Goal: Transaction & Acquisition: Subscribe to service/newsletter

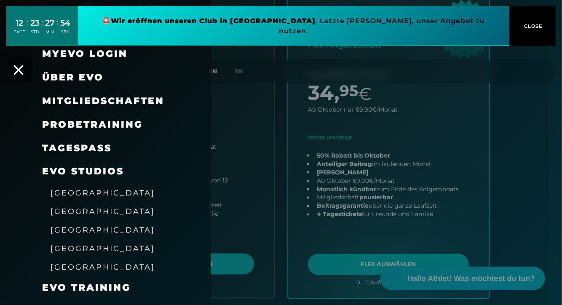
click at [13, 58] on div "MyEVO Login" at bounding box center [105, 54] width 211 height 24
click at [20, 64] on icon at bounding box center [18, 69] width 11 height 11
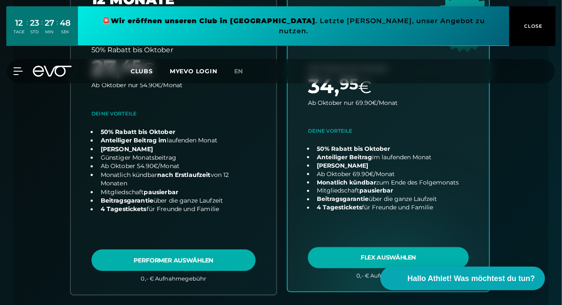
scroll to position [328, 0]
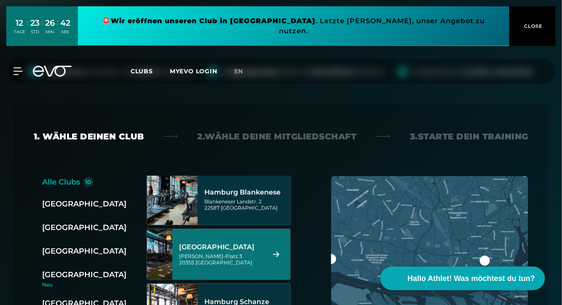
scroll to position [290, 0]
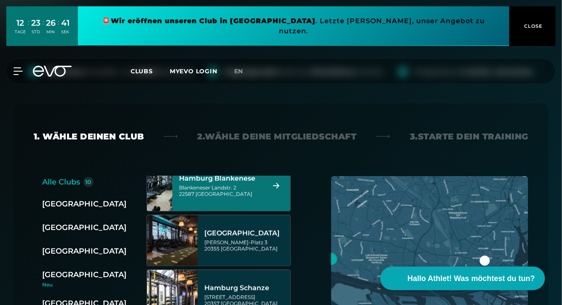
click at [247, 192] on div "Blankeneser Landstr. 2 22587 [GEOGRAPHIC_DATA]" at bounding box center [221, 190] width 84 height 13
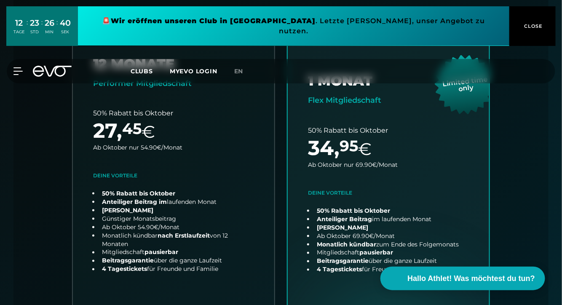
scroll to position [285, 0]
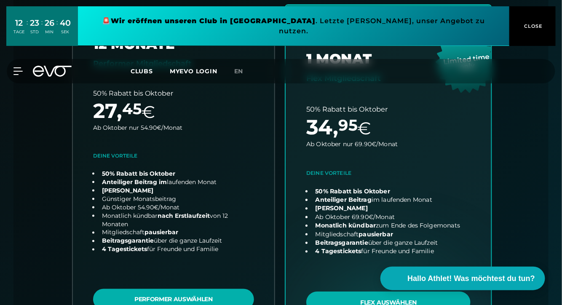
click at [358, 147] on link "choose plan" at bounding box center [389, 170] width 206 height 331
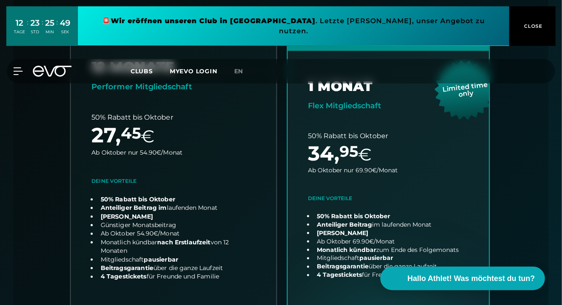
scroll to position [258, 0]
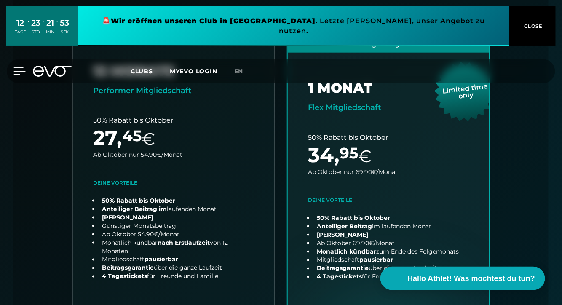
click at [13, 67] on div at bounding box center [12, 71] width 25 height 8
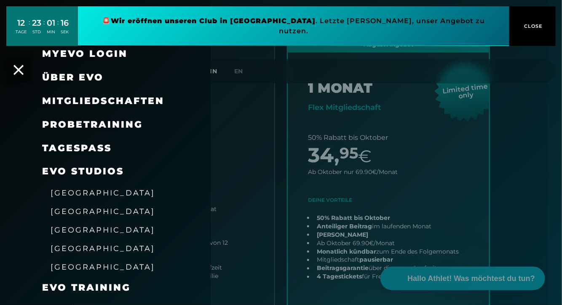
click at [313, 126] on div at bounding box center [281, 152] width 562 height 305
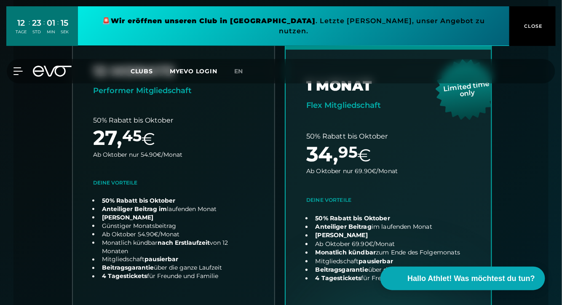
click at [338, 117] on link "choose plan" at bounding box center [389, 197] width 206 height 331
